Goal: Task Accomplishment & Management: Manage account settings

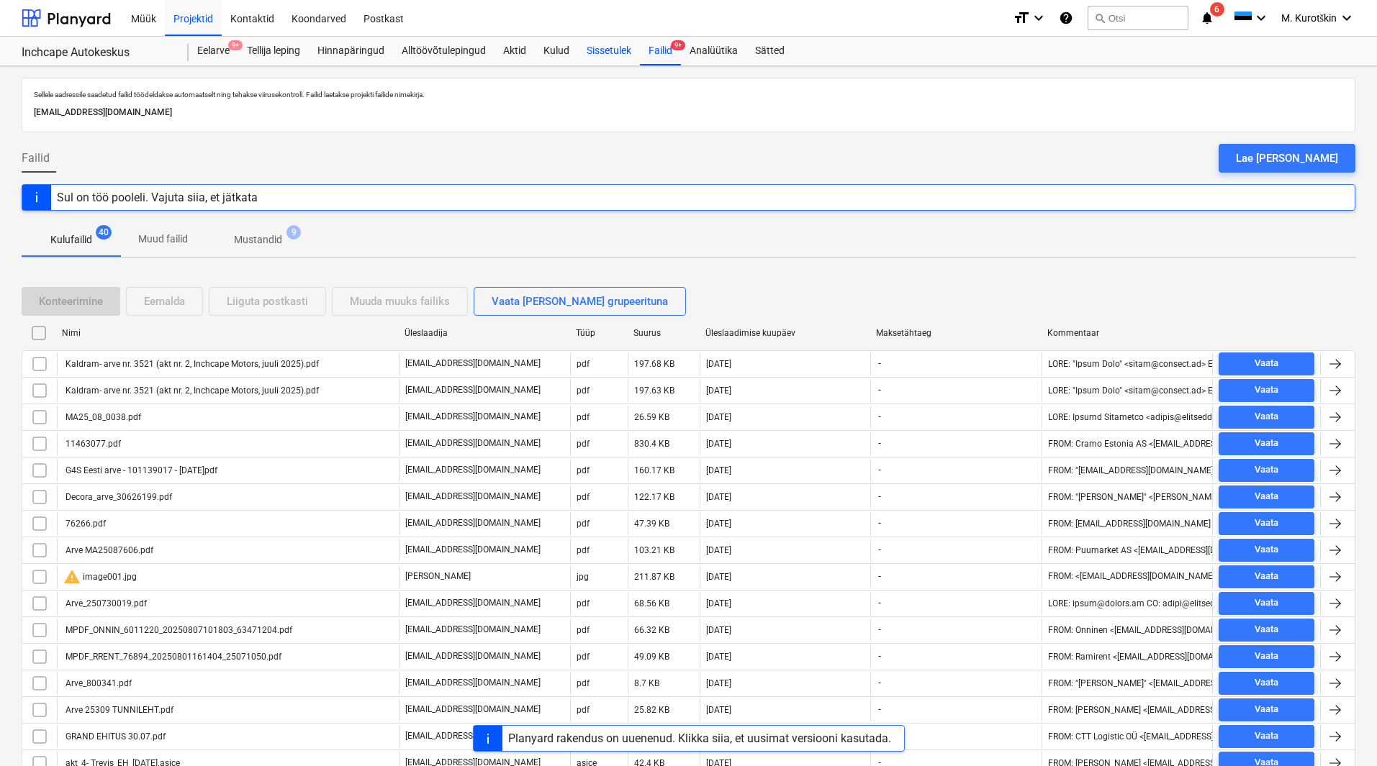
click at [614, 57] on div "Sissetulek" at bounding box center [609, 51] width 62 height 29
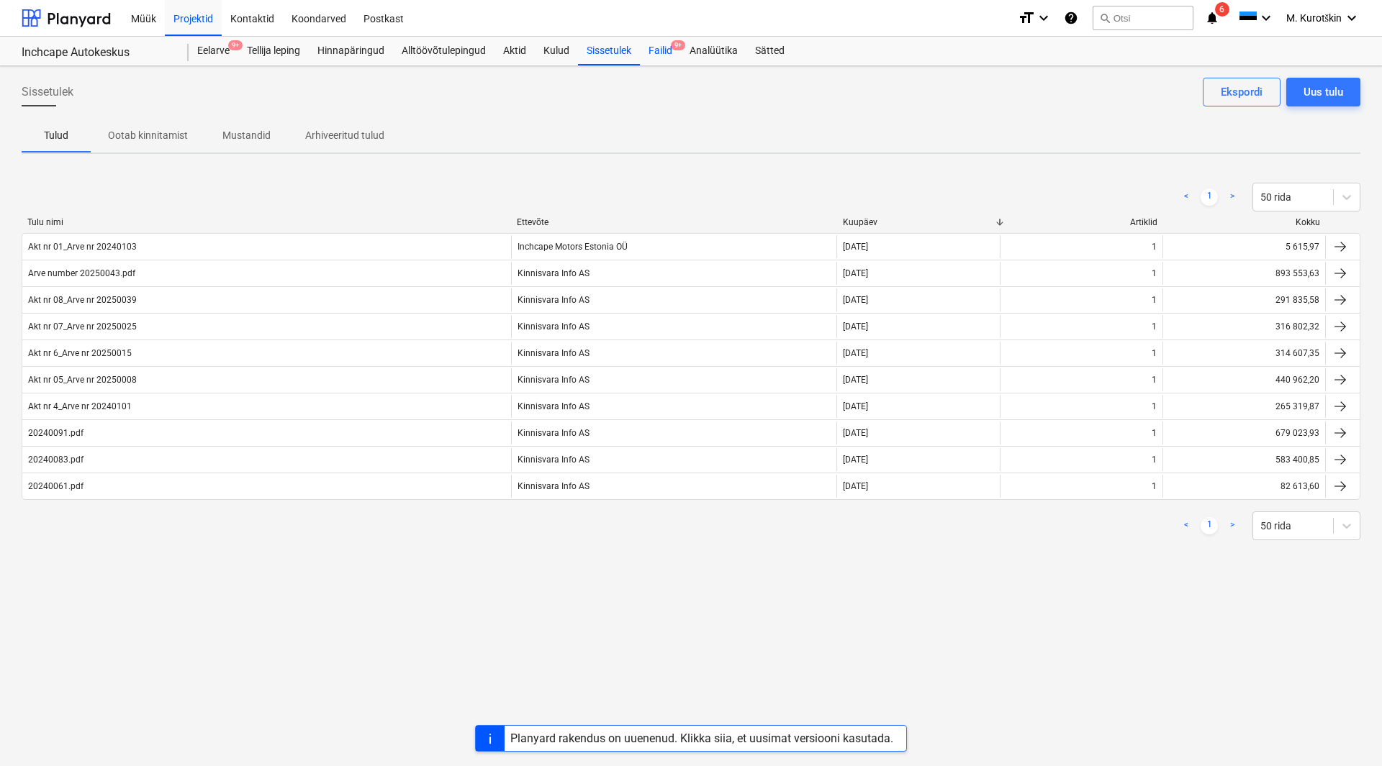
click at [658, 51] on div "Failid 9+" at bounding box center [660, 51] width 41 height 29
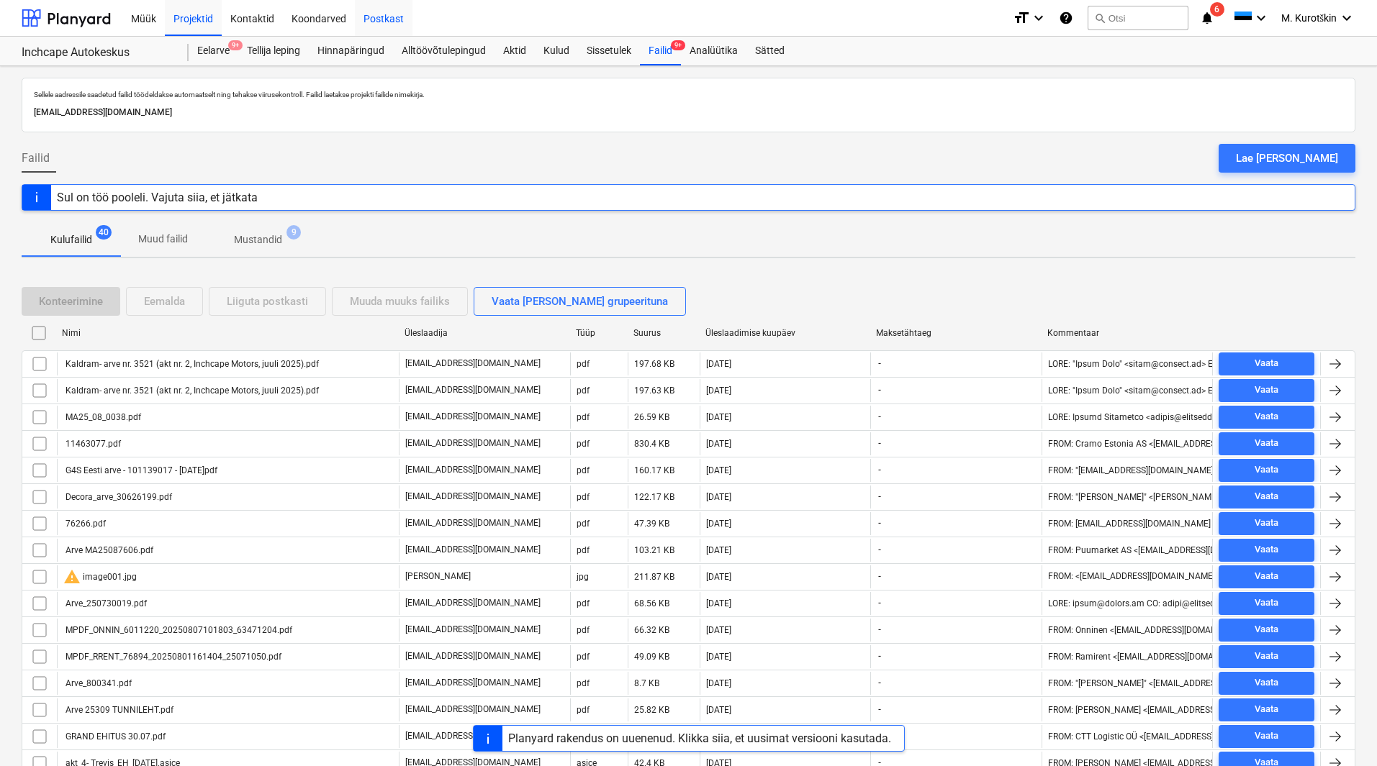
click at [382, 18] on div "Postkast" at bounding box center [384, 17] width 58 height 37
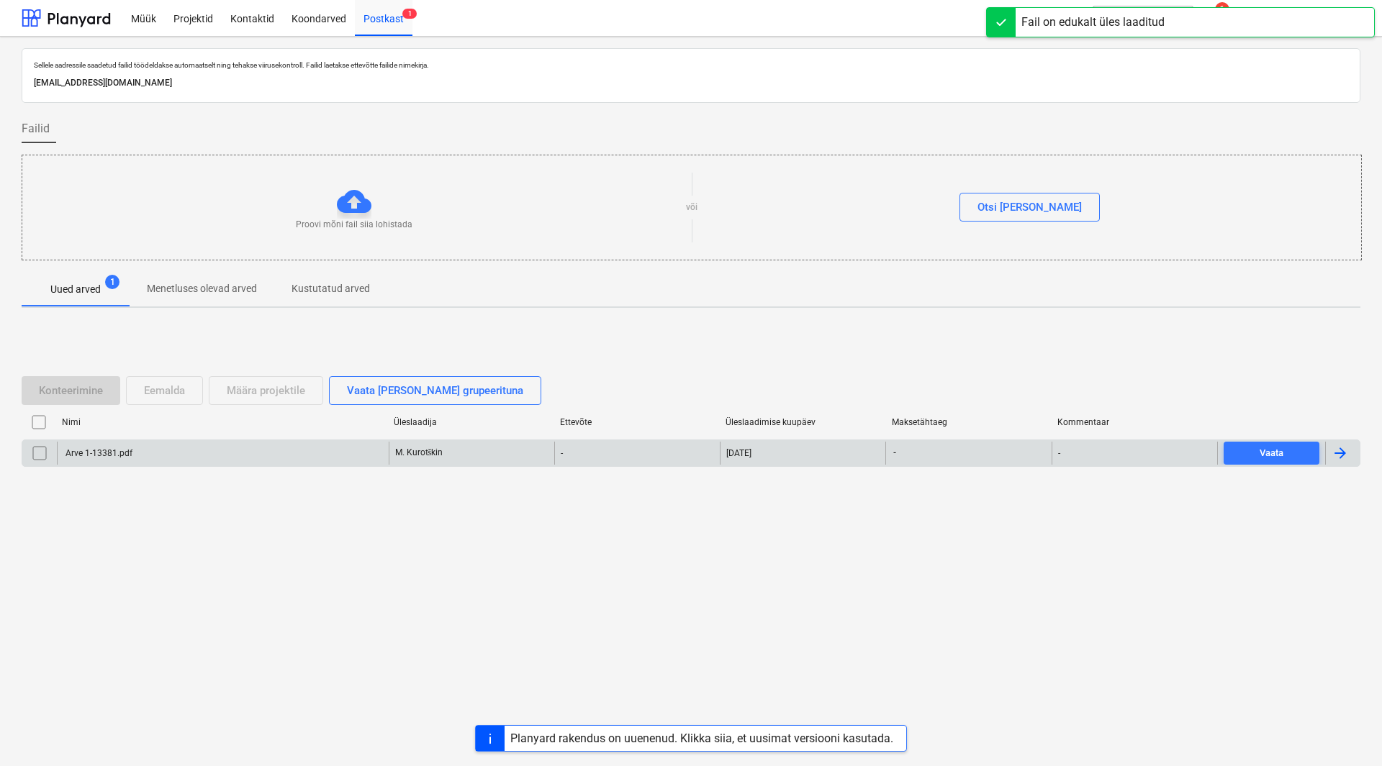
click at [33, 457] on input "checkbox" at bounding box center [39, 453] width 23 height 23
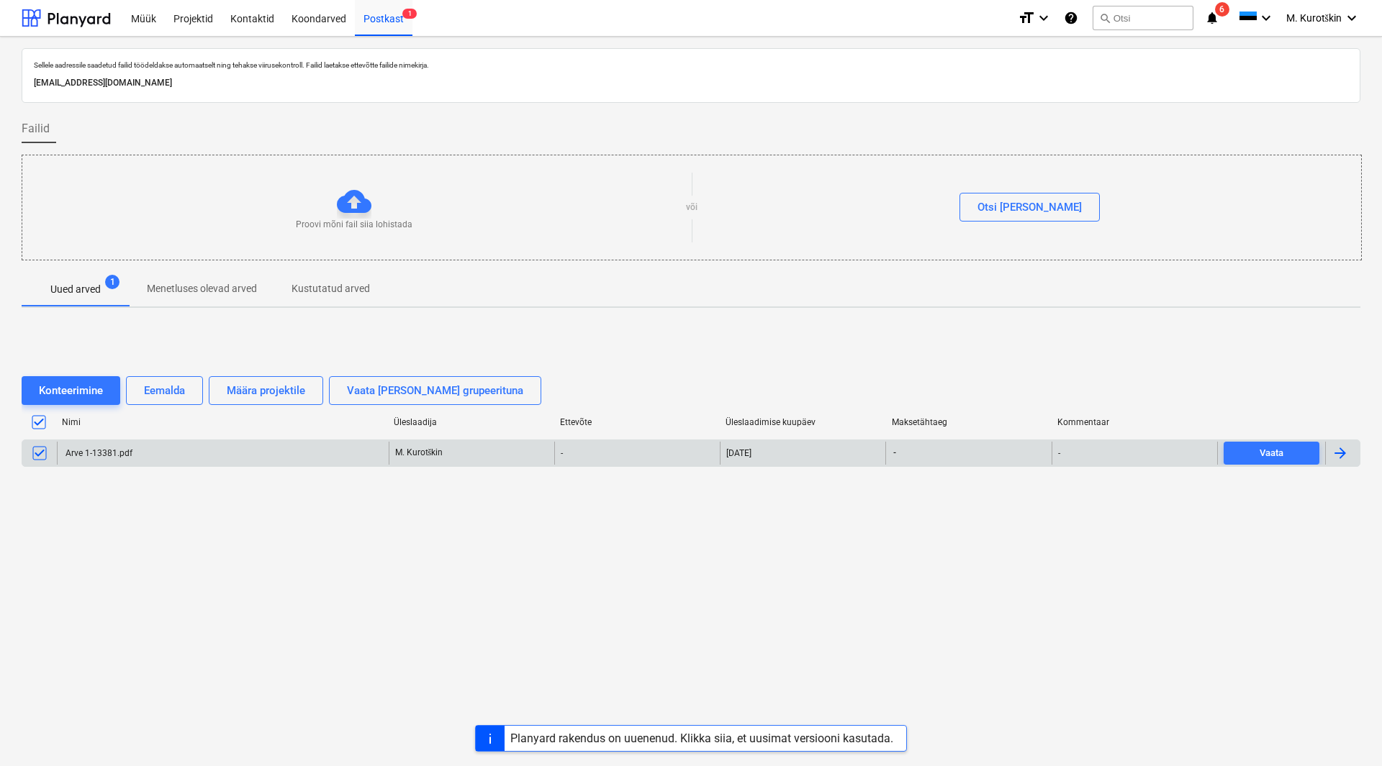
drag, startPoint x: 353, startPoint y: 334, endPoint x: 837, endPoint y: 400, distance: 488.8
click at [833, 394] on div "Konteerimine Eemalda Määra projektile Vaata [PERSON_NAME] grupeerituna Nimi Üle…" at bounding box center [691, 428] width 1338 height 216
click at [277, 397] on div "Määra projektile" at bounding box center [266, 390] width 78 height 19
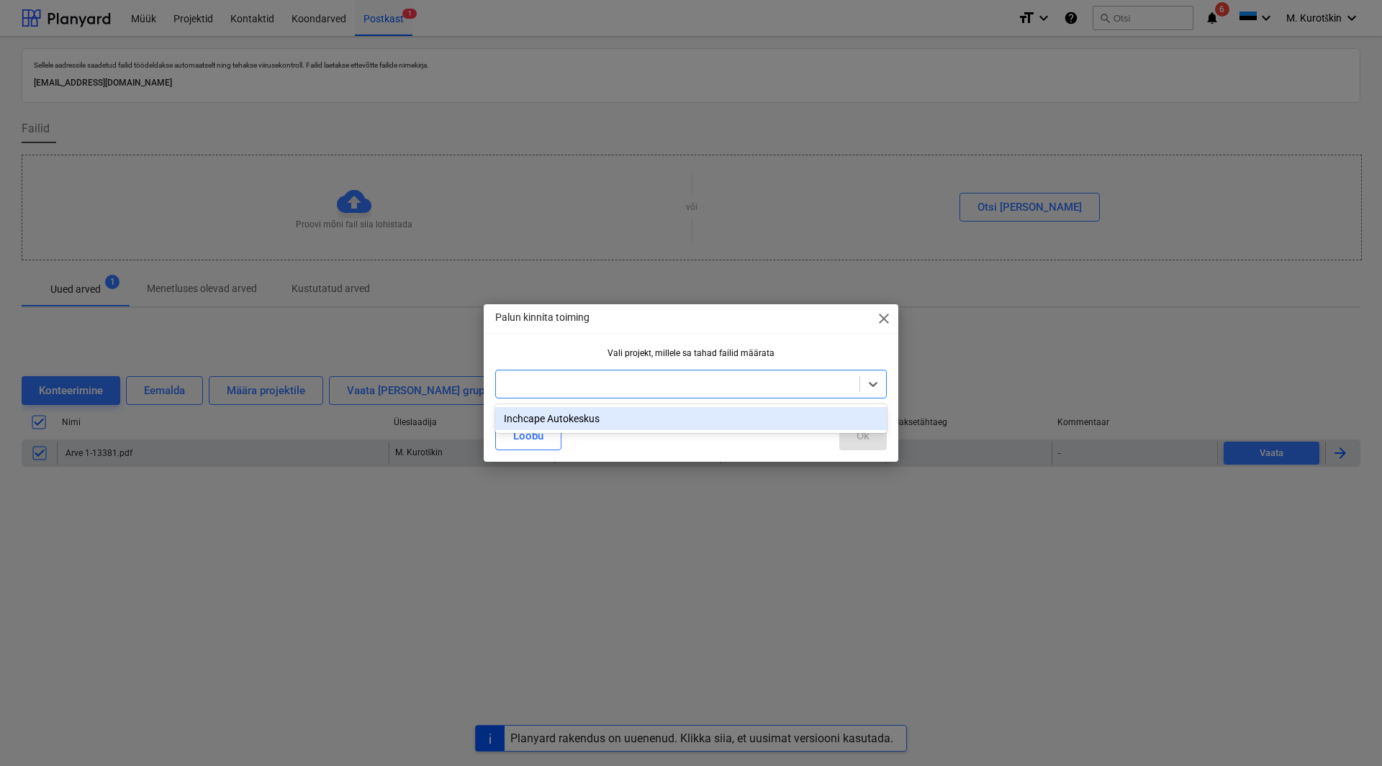
click at [651, 378] on div at bounding box center [677, 384] width 349 height 14
click at [642, 420] on div "Inchcape Autokeskus" at bounding box center [690, 418] width 391 height 23
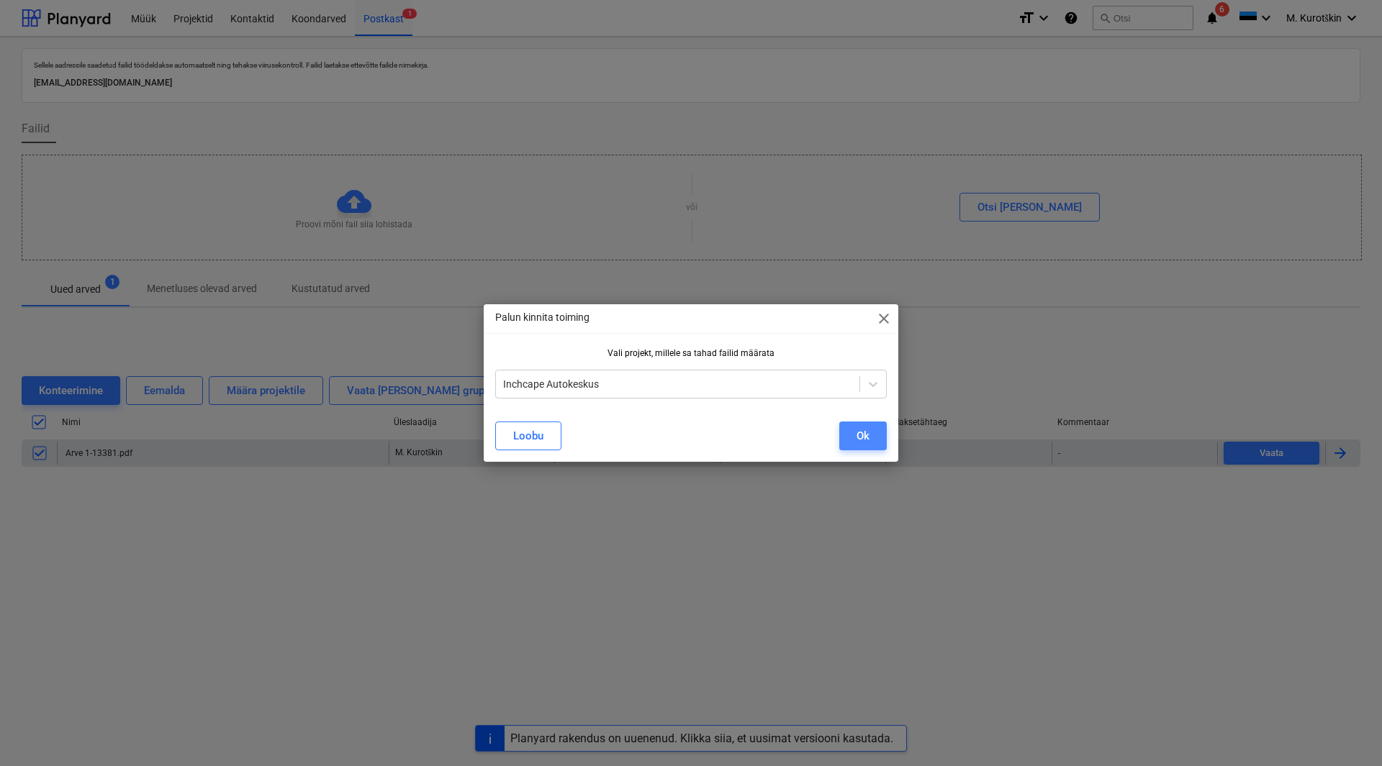
click at [853, 434] on button "Ok" at bounding box center [862, 436] width 47 height 29
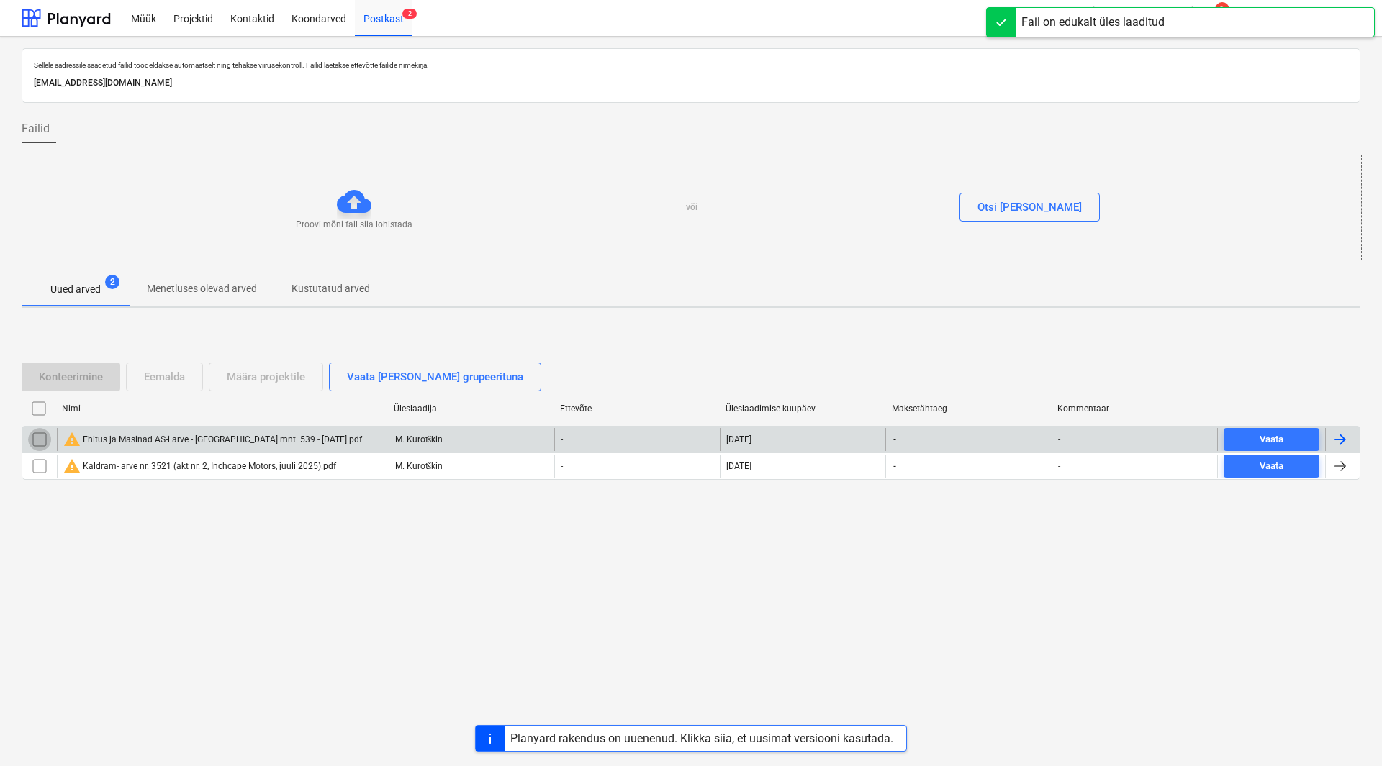
click at [40, 443] on input "checkbox" at bounding box center [39, 439] width 23 height 23
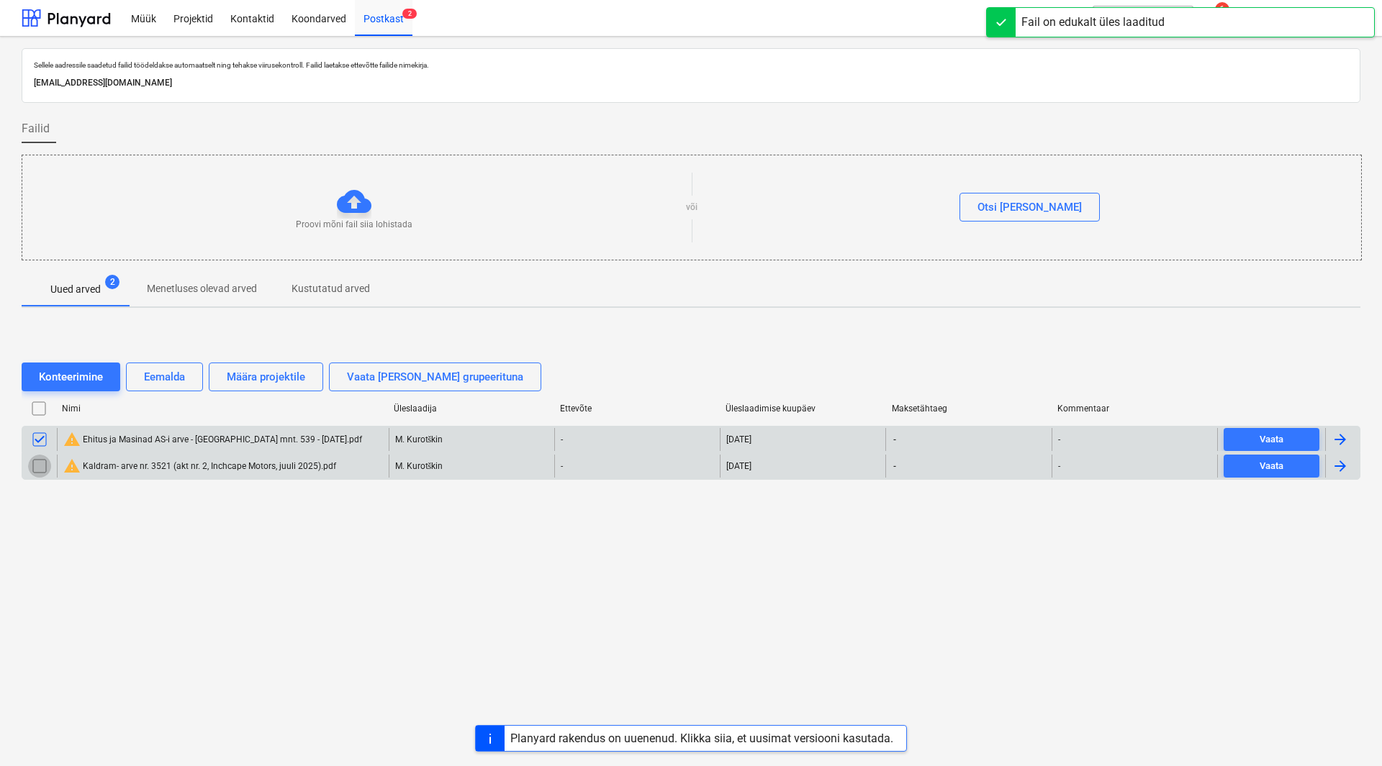
click at [42, 465] on input "checkbox" at bounding box center [39, 466] width 23 height 23
click at [240, 449] on div "warning Ehitus ja Masinad AS-i arve - [GEOGRAPHIC_DATA] mnt. 539 - [DATE].pdf" at bounding box center [223, 439] width 332 height 23
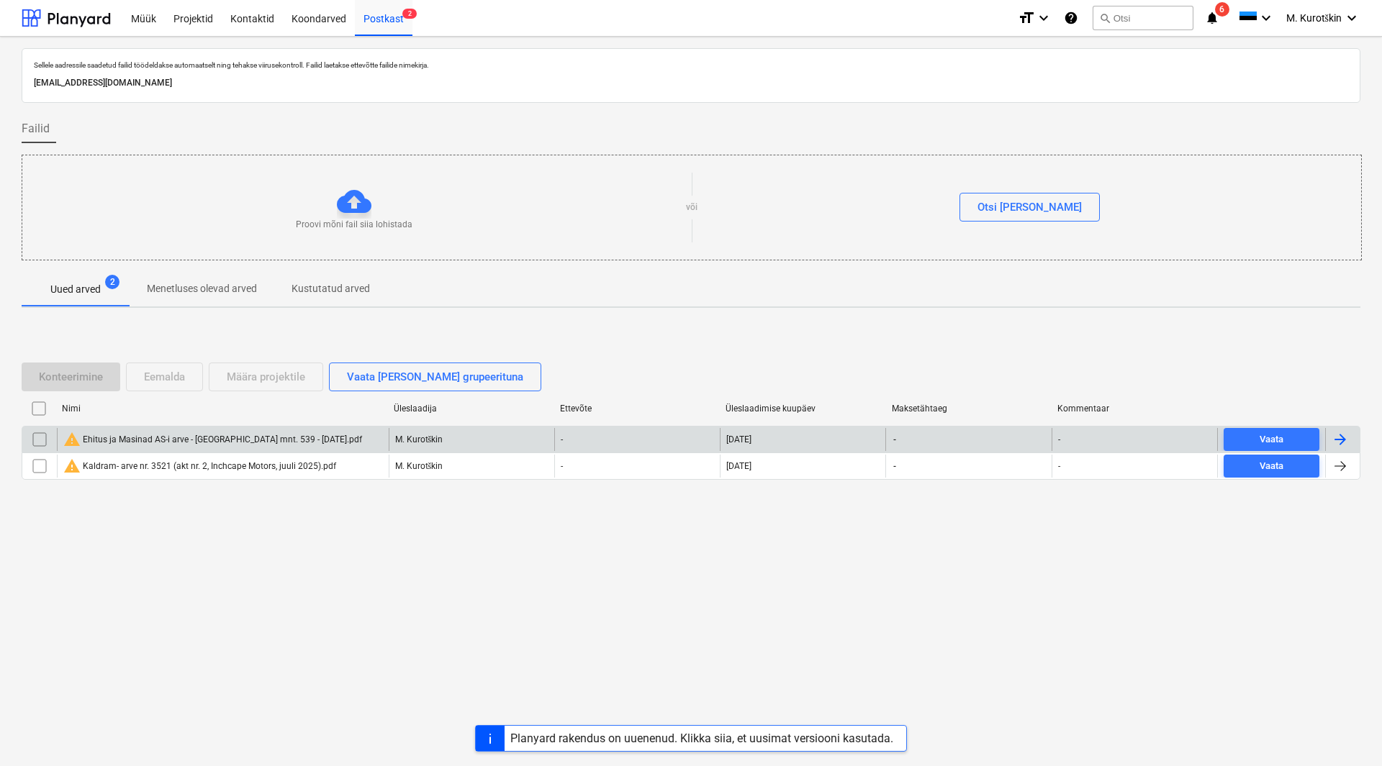
click at [50, 439] on div at bounding box center [39, 439] width 35 height 23
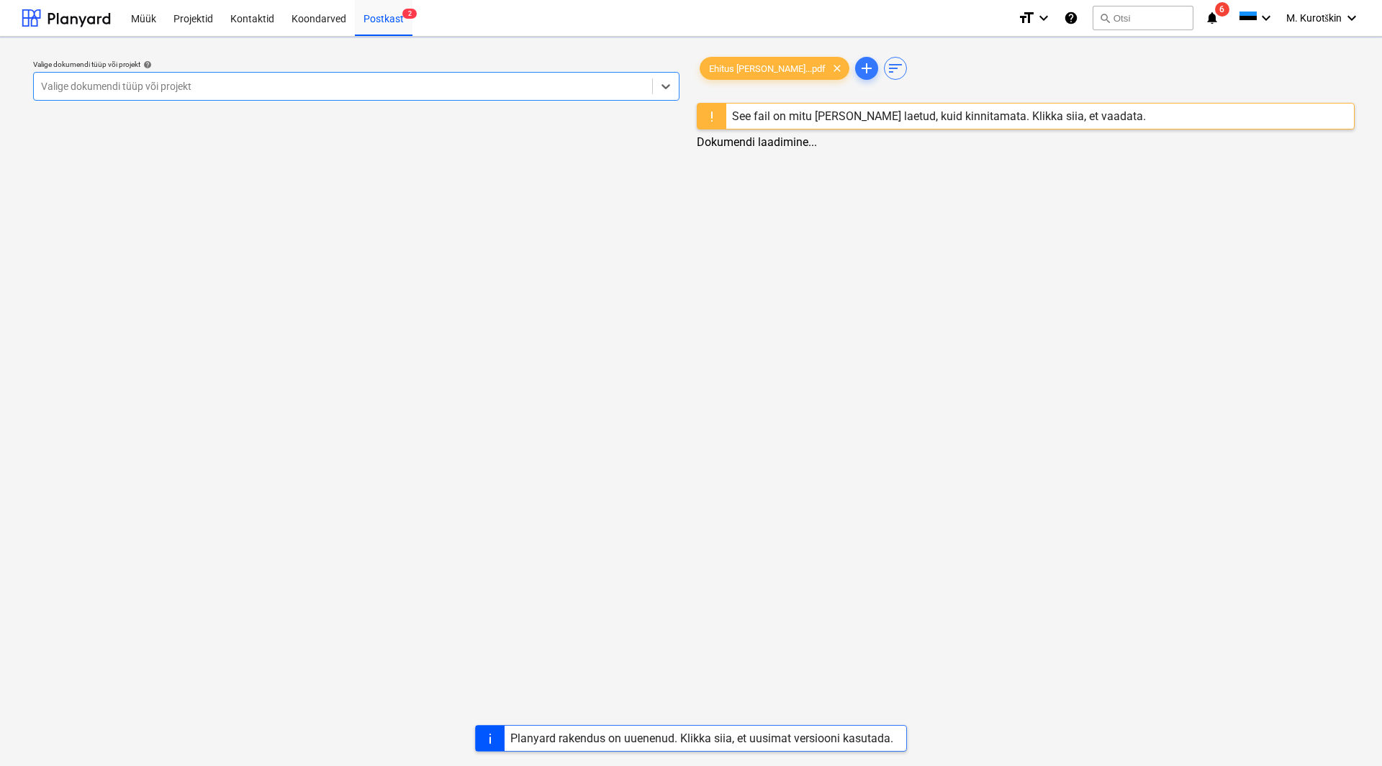
click at [47, 468] on div "Valige dokumendi tüüp või projekt help option , selected. Select is focused ,ty…" at bounding box center [691, 402] width 1382 height 730
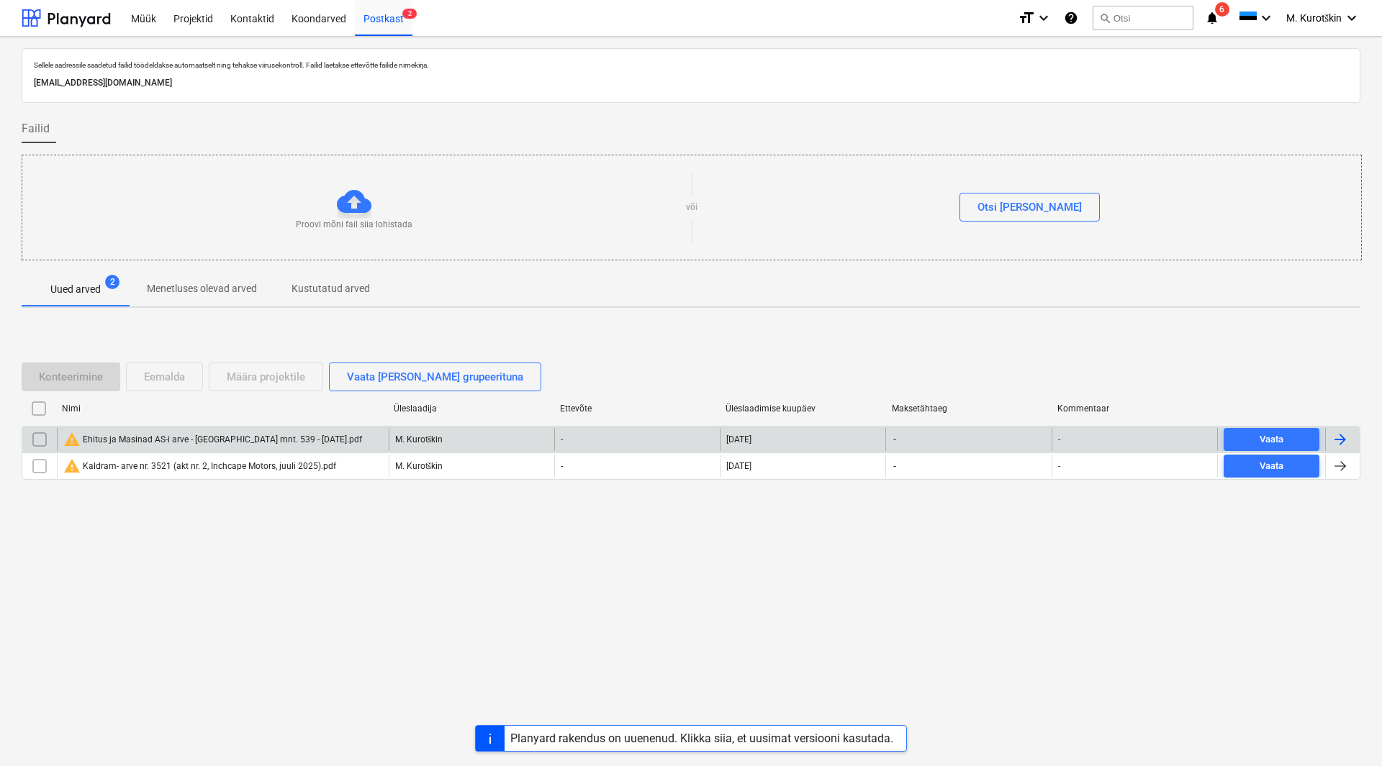
click at [40, 442] on input "checkbox" at bounding box center [39, 439] width 23 height 23
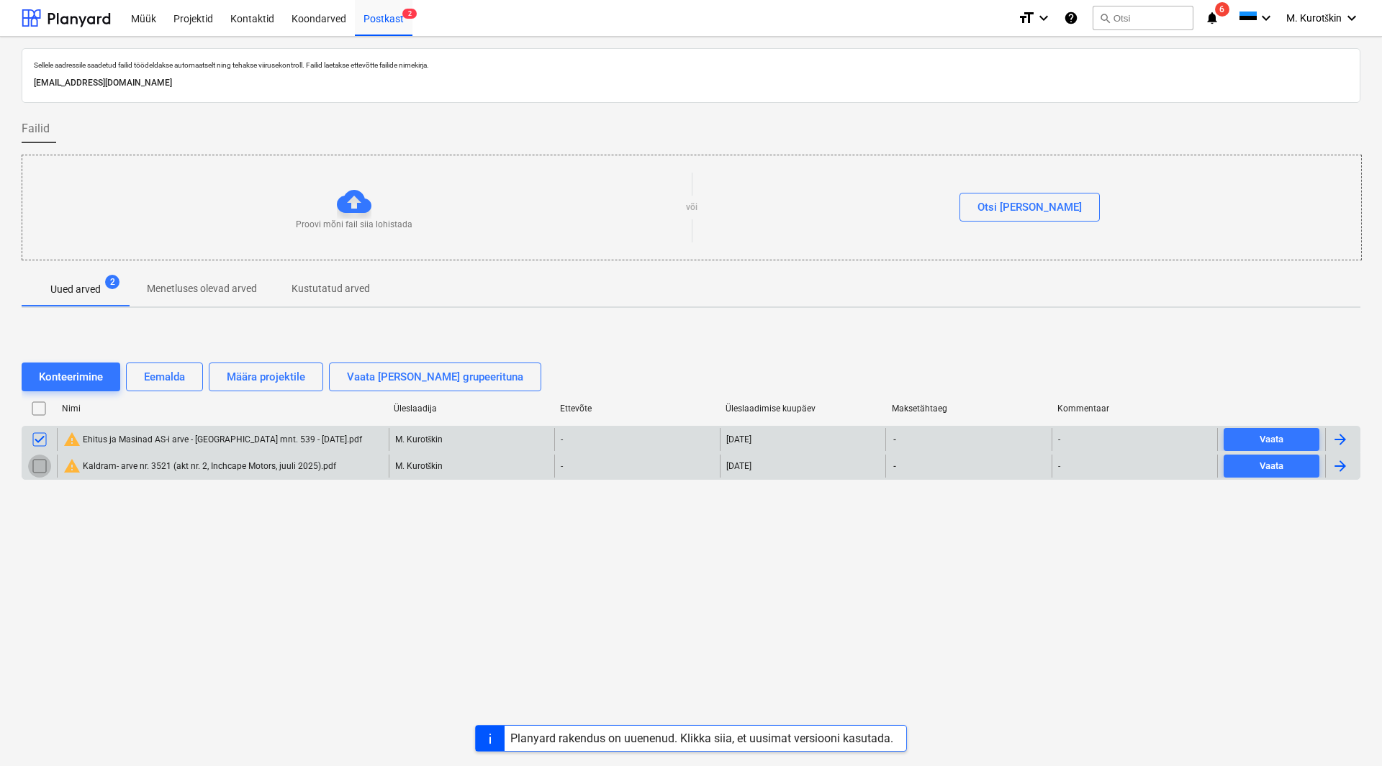
click at [40, 466] on input "checkbox" at bounding box center [39, 466] width 23 height 23
click at [160, 382] on div "Eemalda" at bounding box center [164, 377] width 41 height 19
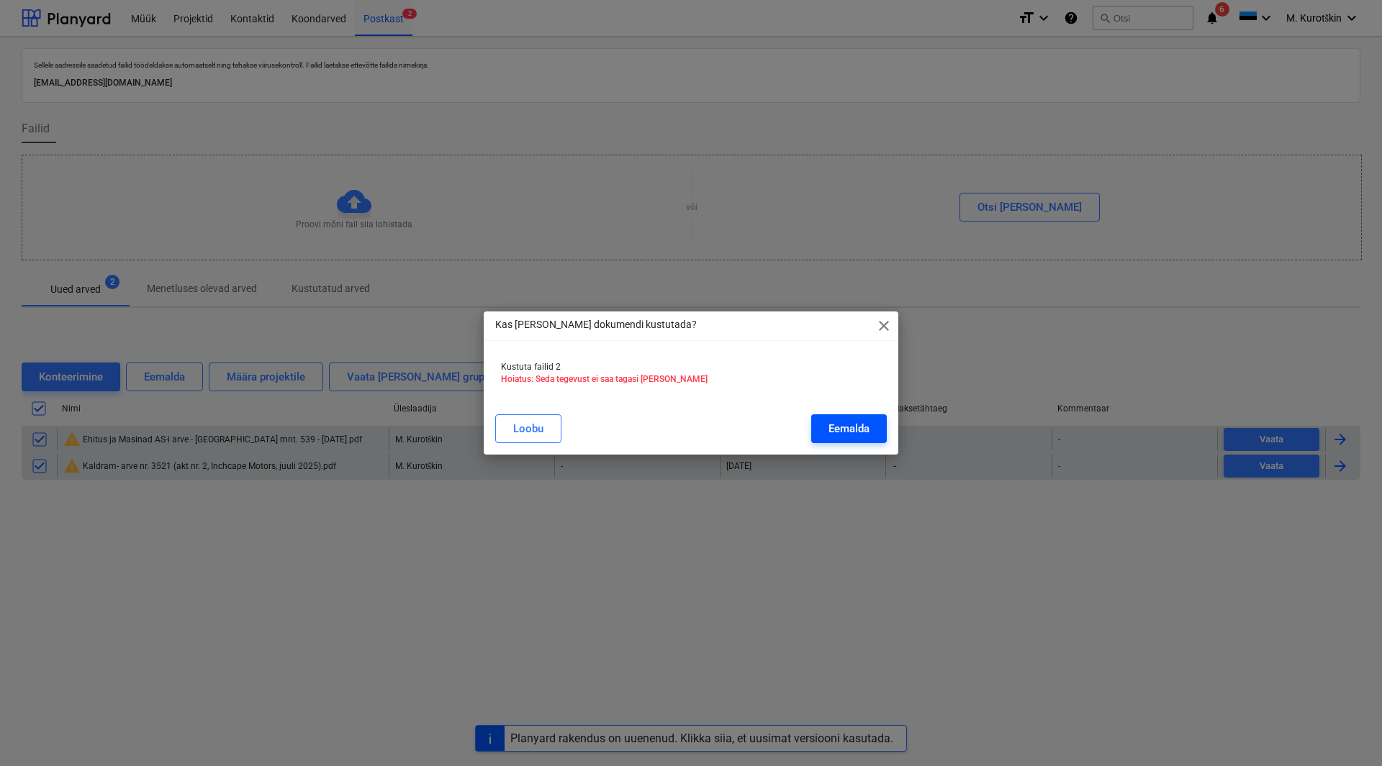
click at [851, 432] on div "Eemalda" at bounding box center [848, 429] width 41 height 19
